Goal: Navigation & Orientation: Find specific page/section

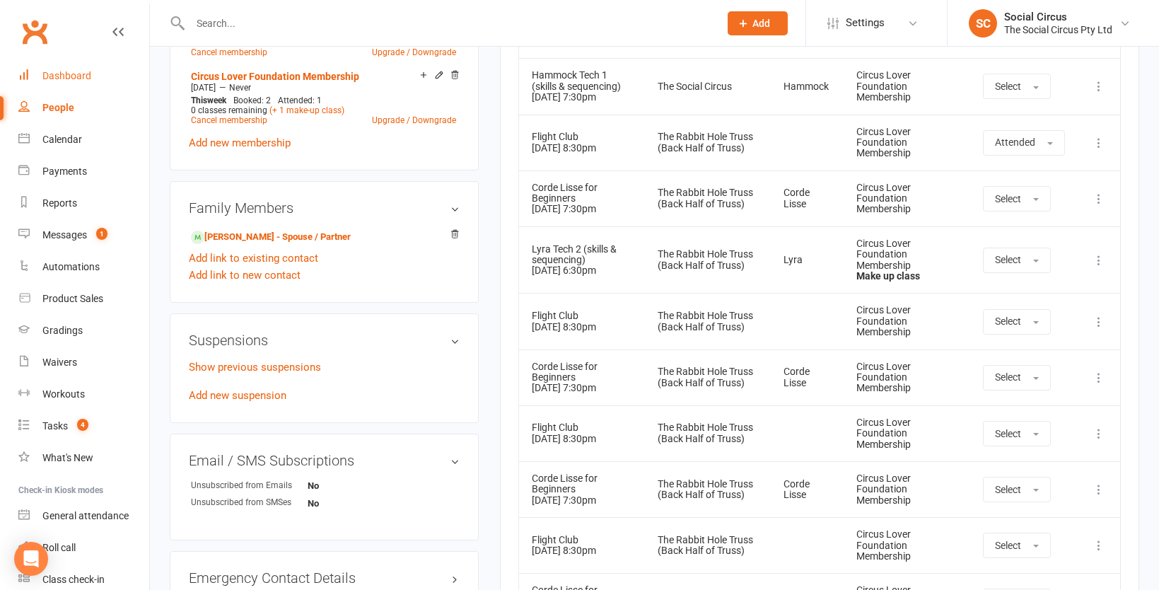
click at [59, 75] on div "Dashboard" at bounding box center [66, 75] width 49 height 11
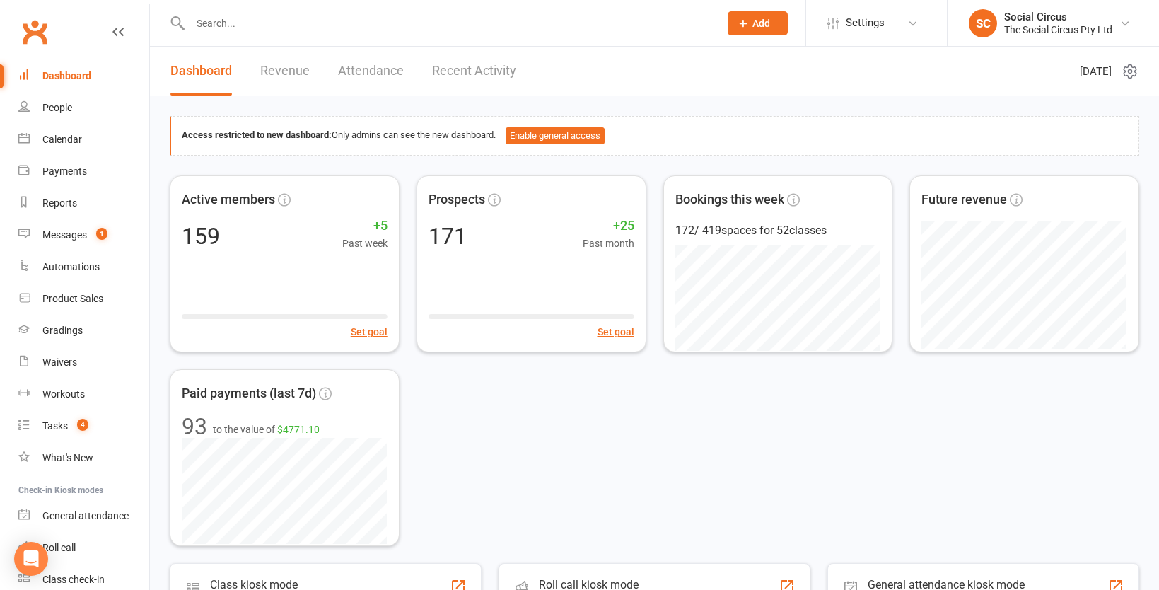
click at [379, 74] on link "Attendance" at bounding box center [371, 71] width 66 height 49
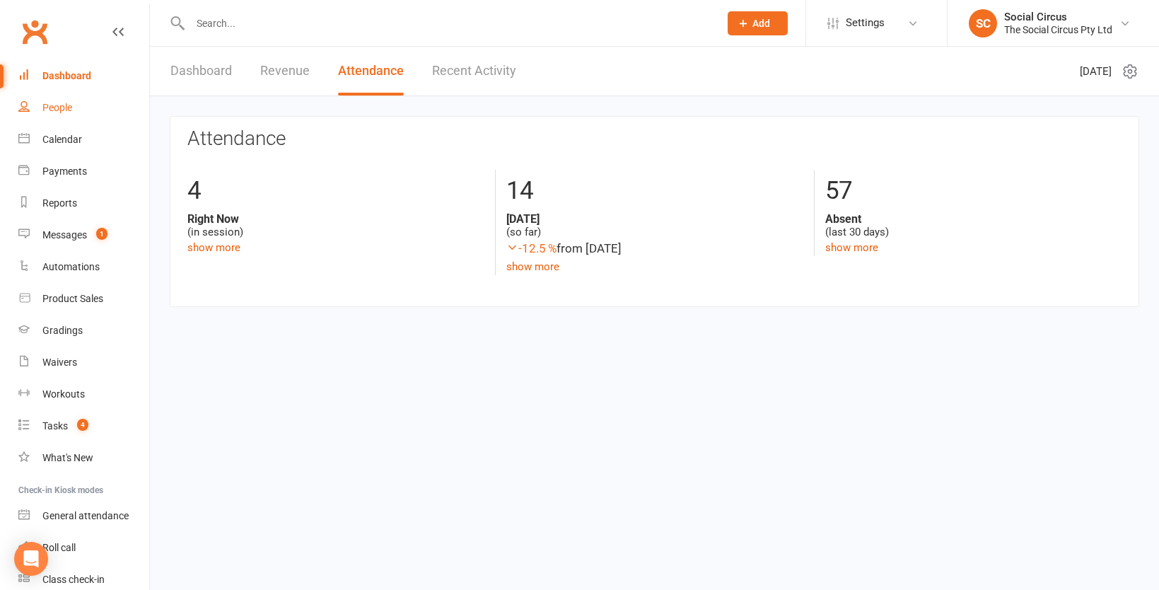
click at [57, 110] on div "People" at bounding box center [57, 107] width 30 height 11
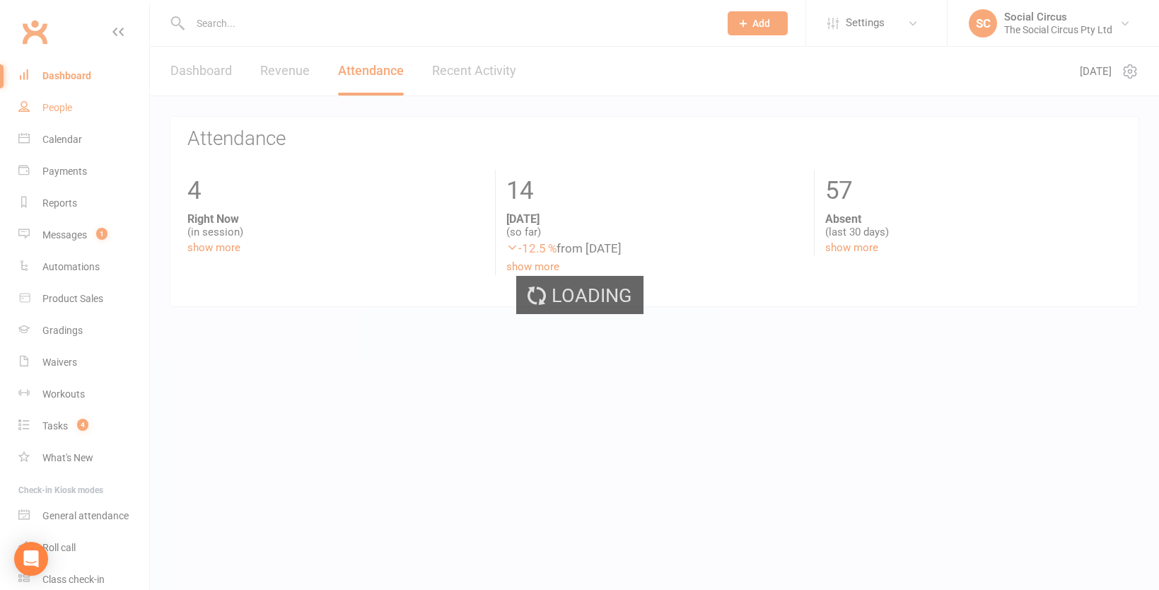
select select "100"
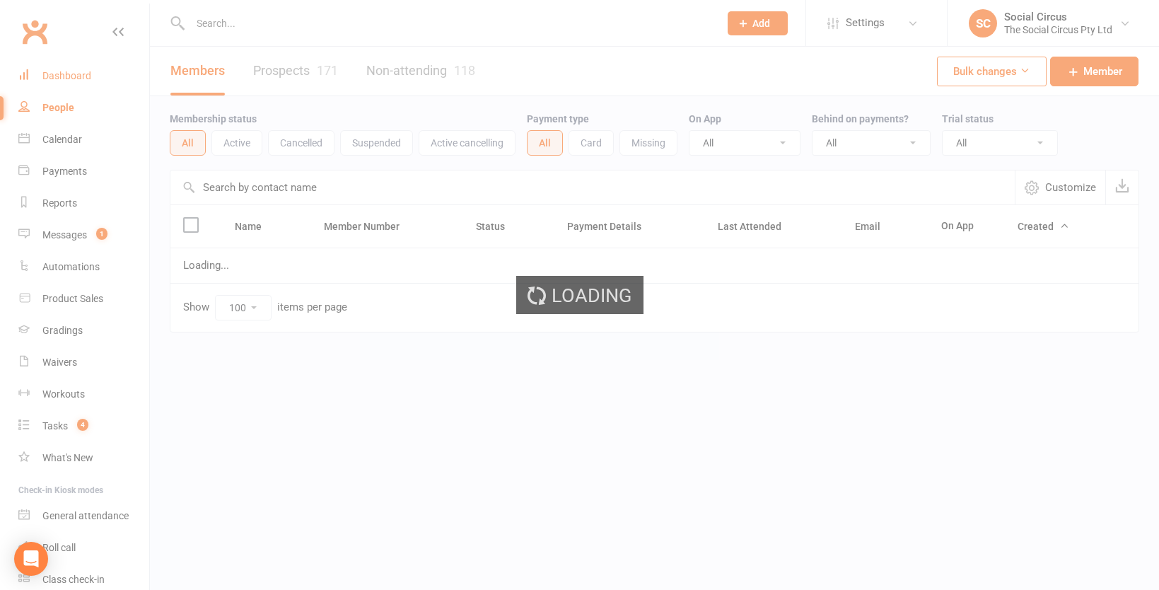
click at [74, 76] on div "Dashboard" at bounding box center [66, 75] width 49 height 11
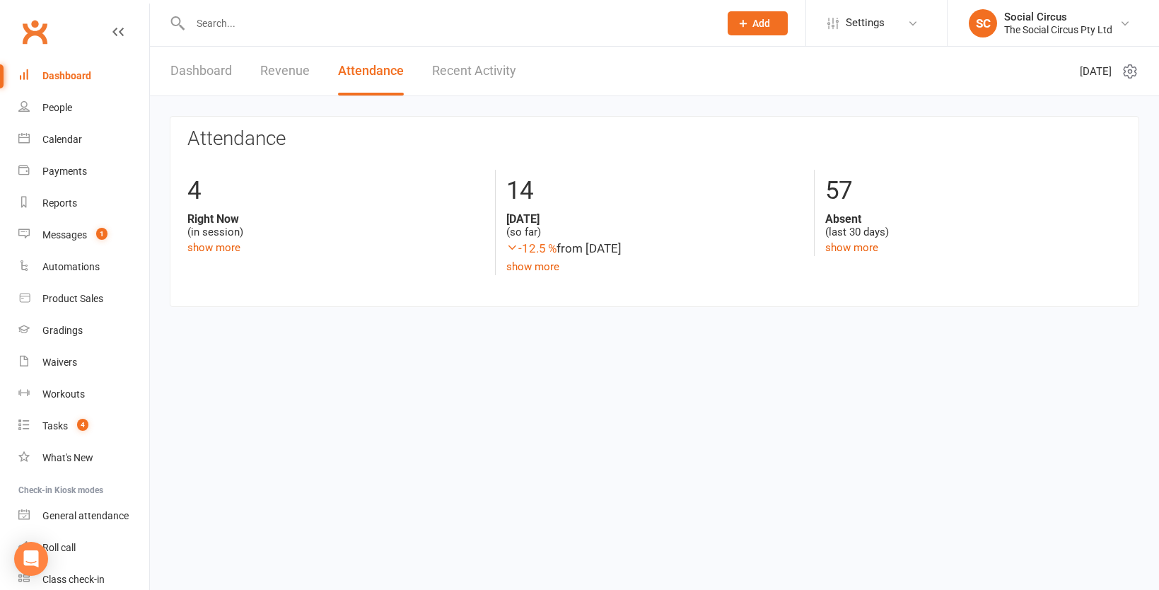
click at [197, 69] on link "Dashboard" at bounding box center [201, 71] width 62 height 49
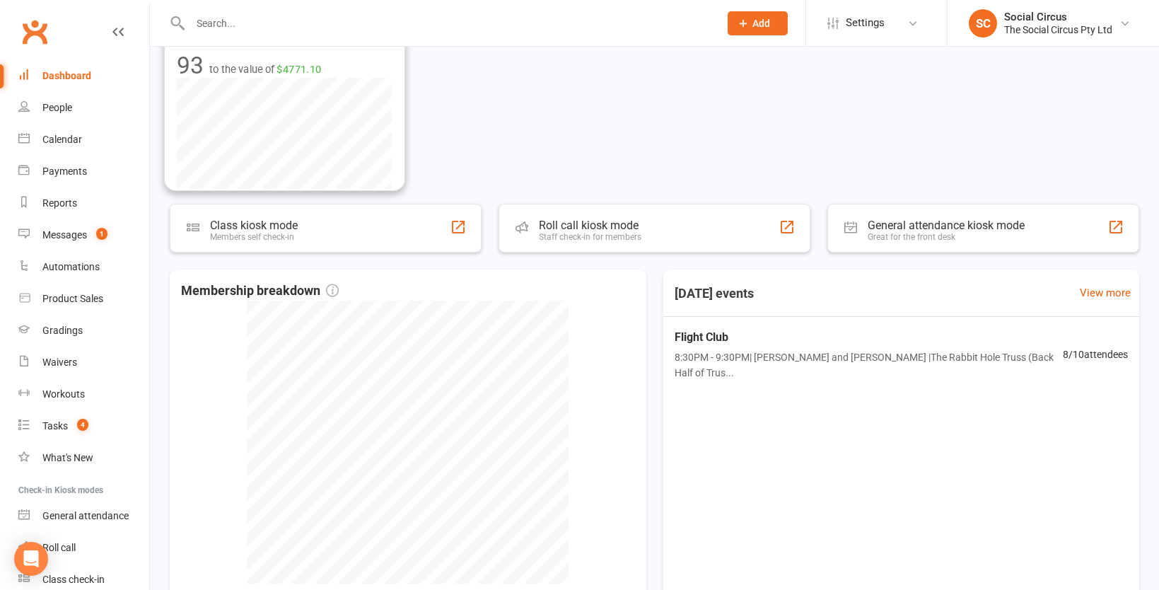
scroll to position [499, 0]
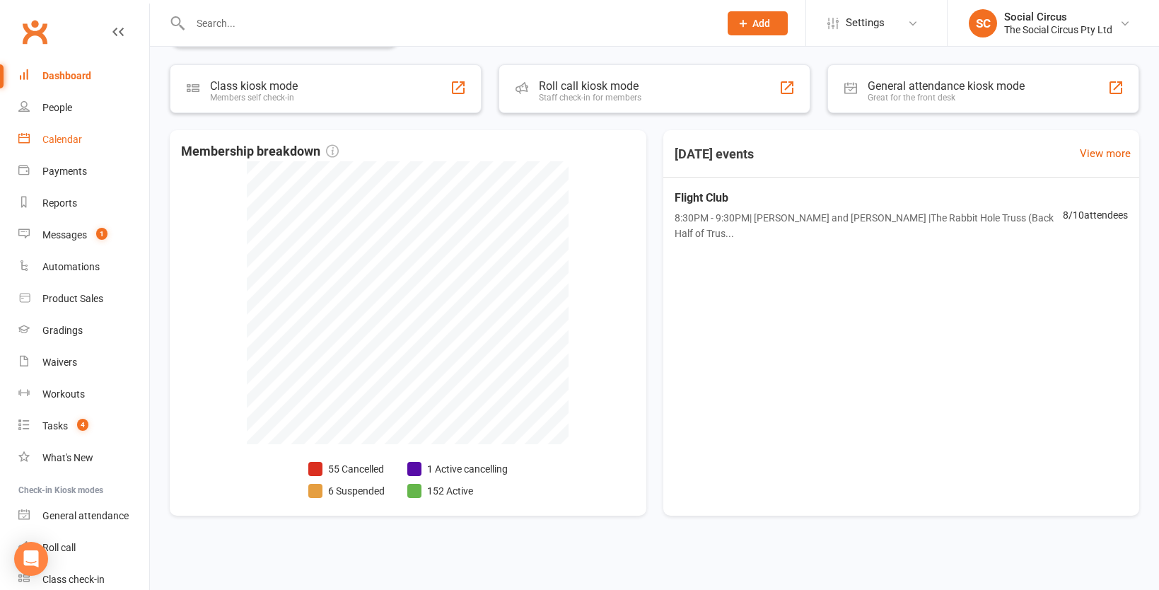
click at [62, 137] on div "Calendar" at bounding box center [62, 139] width 40 height 11
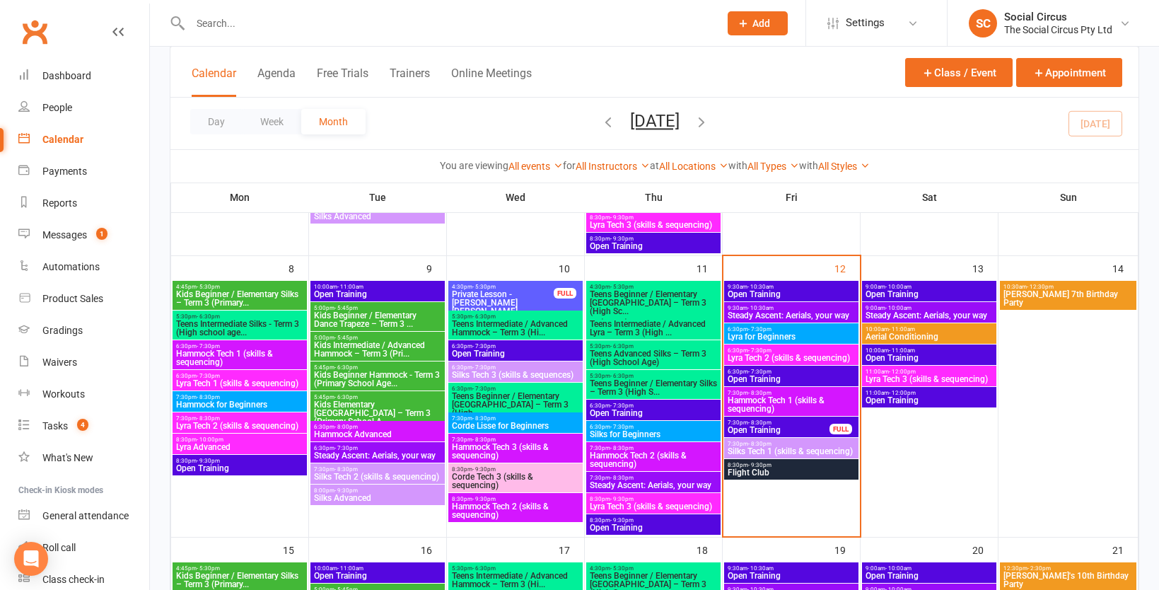
scroll to position [328, 0]
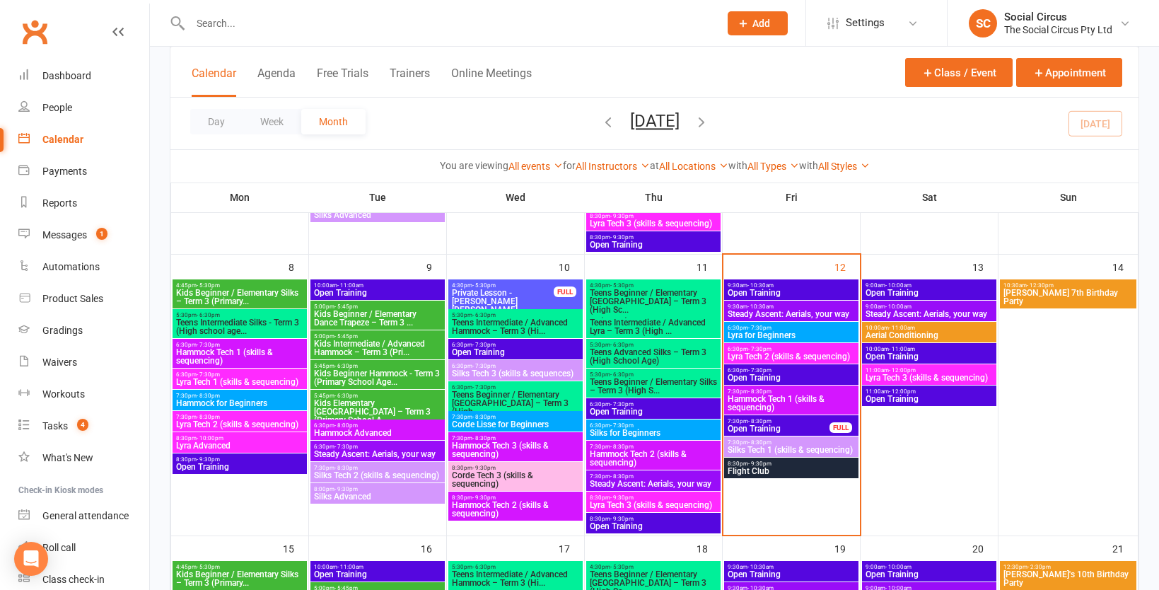
click at [787, 424] on span "Open Training" at bounding box center [778, 428] width 103 height 8
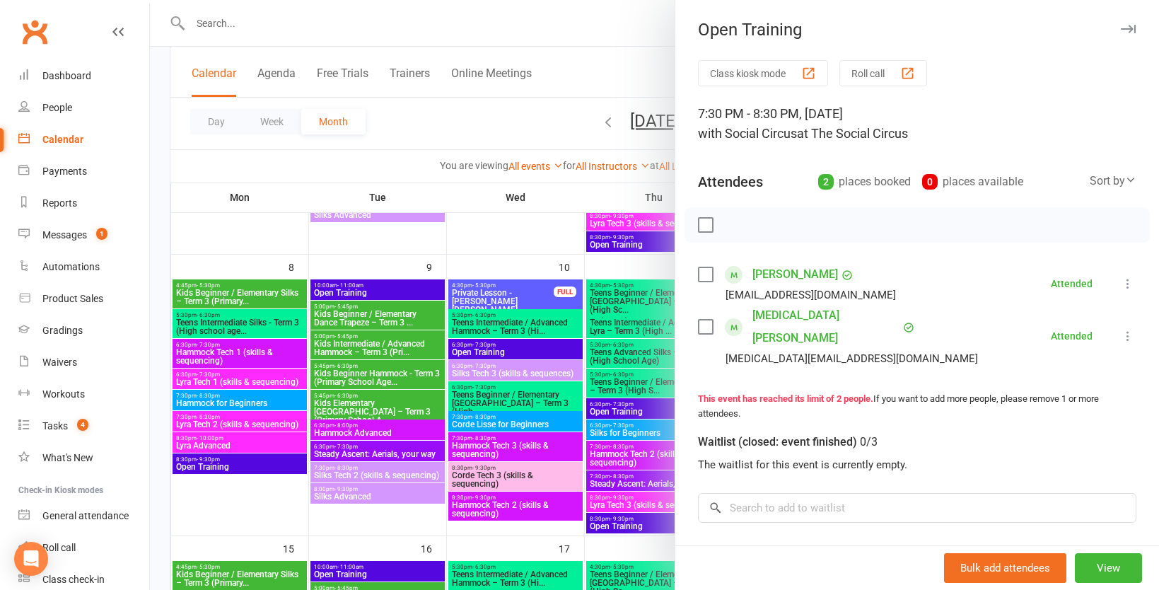
click at [584, 214] on div at bounding box center [655, 295] width 1010 height 590
